Goal: Transaction & Acquisition: Download file/media

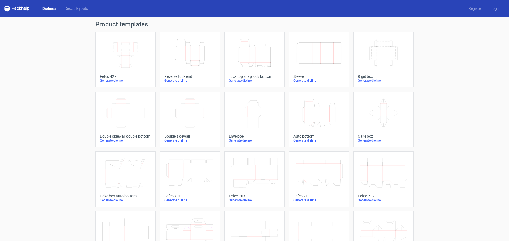
click at [251, 57] on icon "Height Depth Width" at bounding box center [254, 53] width 47 height 30
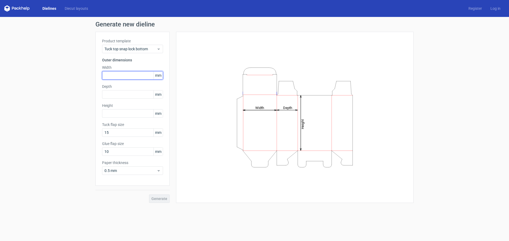
click at [129, 76] on input "text" at bounding box center [132, 75] width 61 height 8
type input "42"
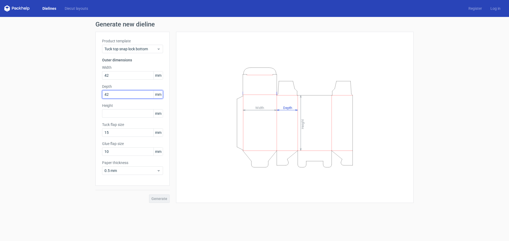
type input "42"
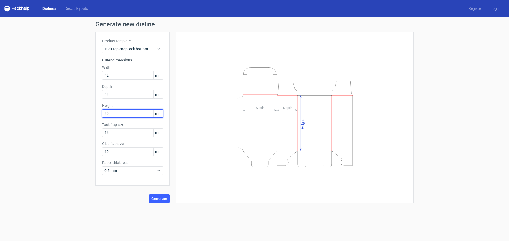
type input "80"
click at [158, 199] on span "Generate" at bounding box center [159, 199] width 16 height 4
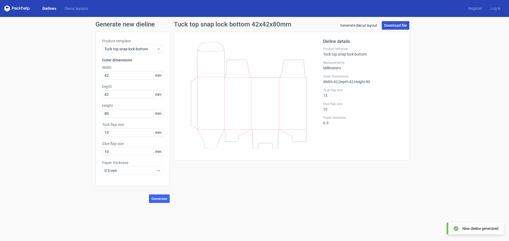
click at [394, 26] on link "Download file" at bounding box center [395, 25] width 28 height 8
